Goal: Information Seeking & Learning: Learn about a topic

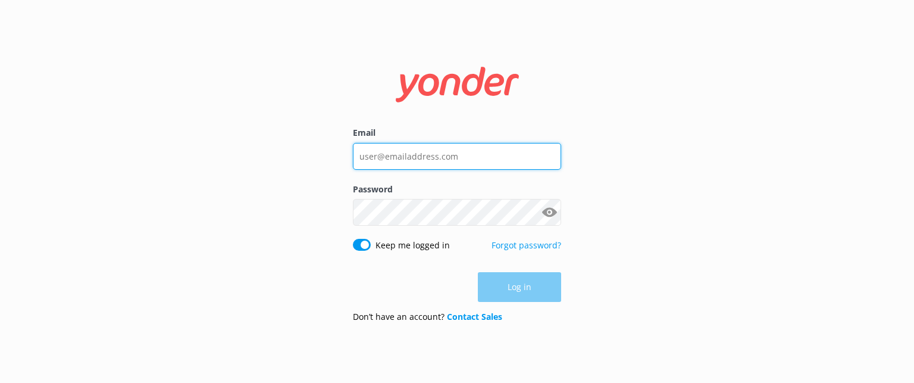
type input "[EMAIL_ADDRESS][DOMAIN_NAME]"
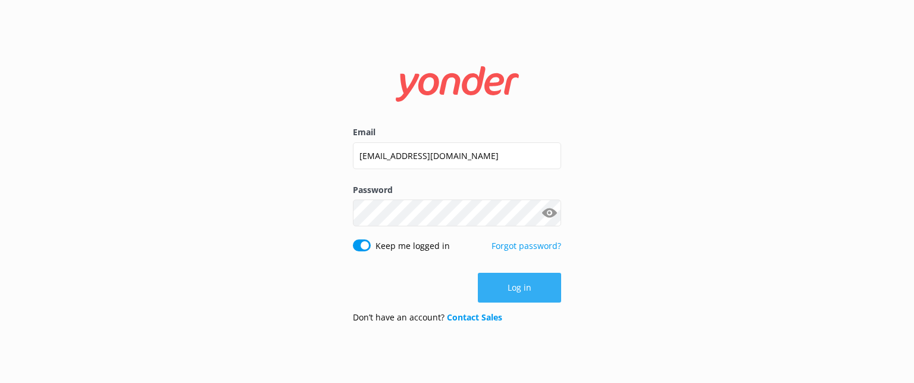
click at [502, 288] on button "Log in" at bounding box center [519, 288] width 83 height 30
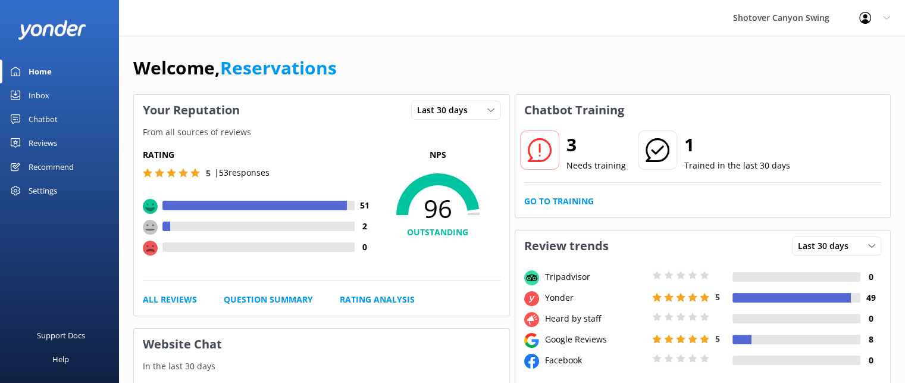
click at [52, 146] on div "Reviews" at bounding box center [43, 143] width 29 height 24
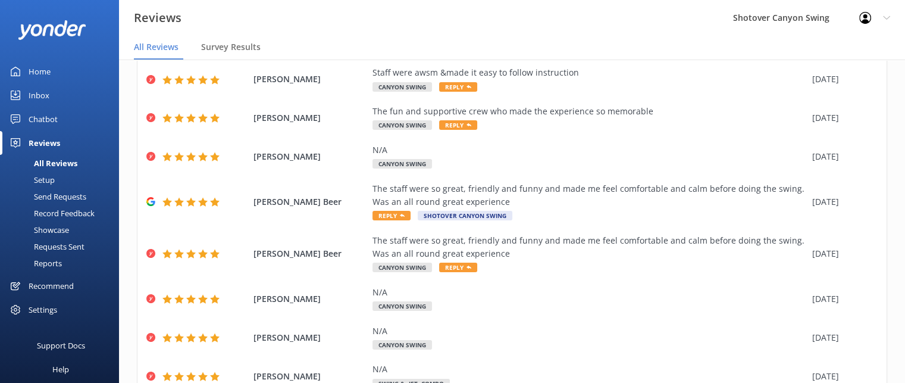
scroll to position [214, 0]
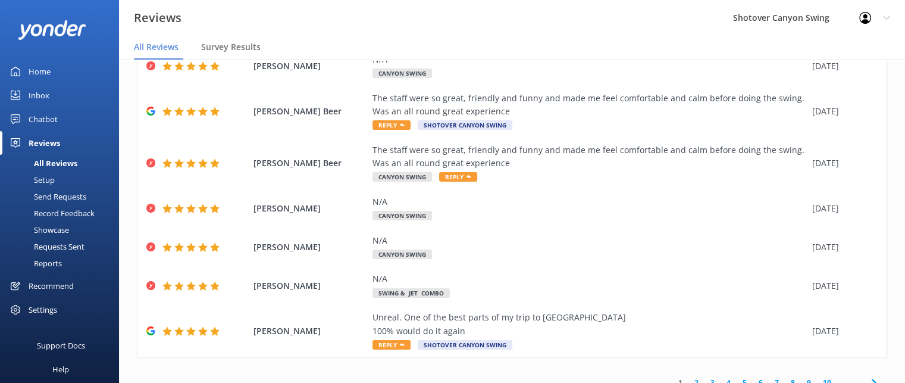
click at [689, 377] on link "2" at bounding box center [697, 382] width 16 height 11
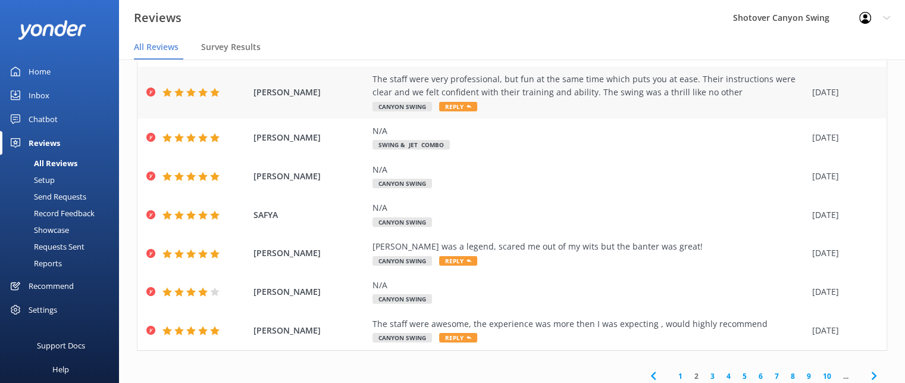
scroll to position [201, 0]
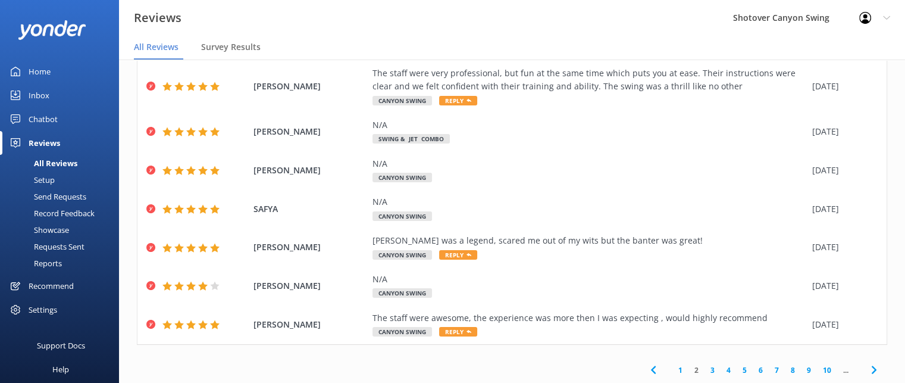
click at [705, 369] on link "3" at bounding box center [713, 369] width 16 height 11
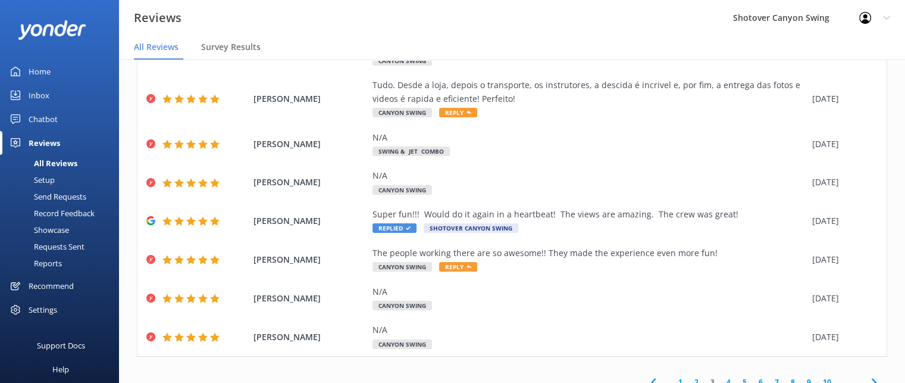
scroll to position [179, 0]
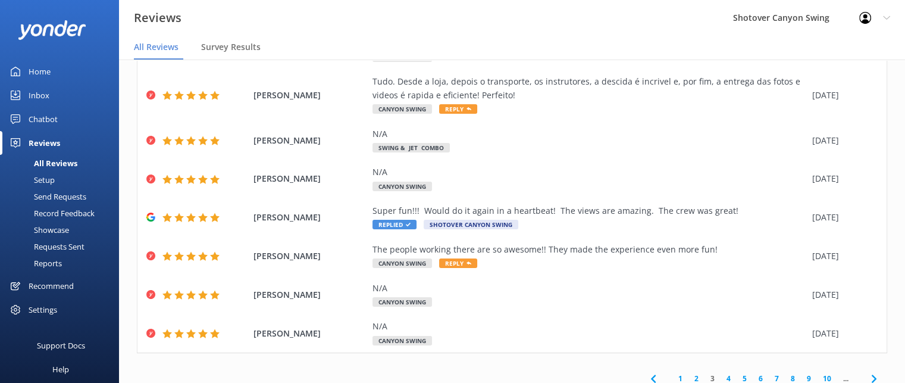
click at [721, 381] on link "4" at bounding box center [729, 378] width 16 height 11
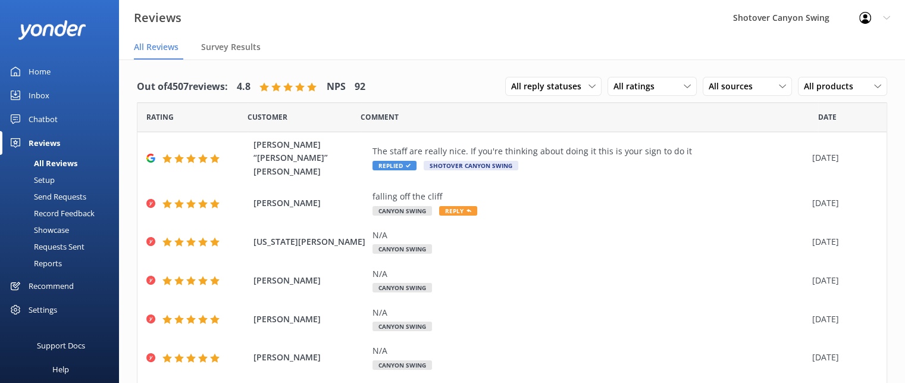
click at [162, 43] on span "All Reviews" at bounding box center [156, 47] width 45 height 12
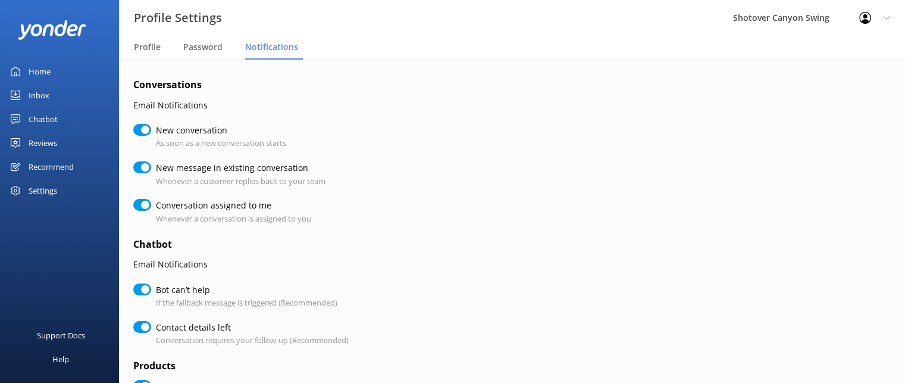
click at [887, 17] on icon at bounding box center [886, 17] width 7 height 7
click at [848, 86] on link "Logout" at bounding box center [846, 80] width 119 height 30
